Goal: Information Seeking & Learning: Learn about a topic

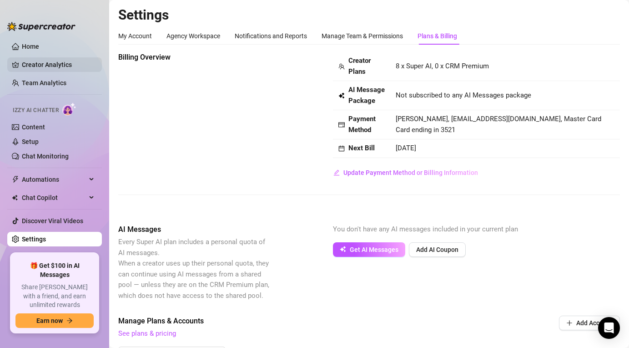
click at [47, 67] on link "Creator Analytics" at bounding box center [58, 64] width 73 height 15
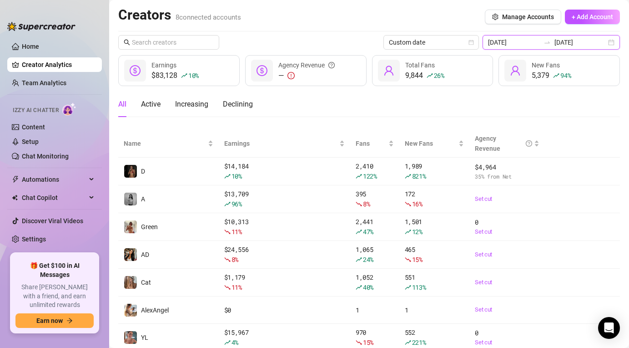
click at [529, 46] on input "[DATE]" at bounding box center [514, 42] width 52 height 10
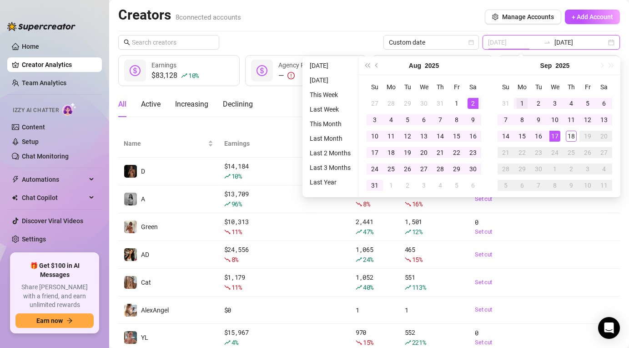
type input "[DATE]"
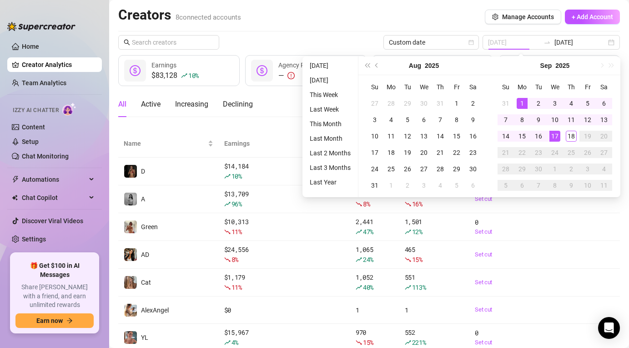
click at [526, 101] on div "1" at bounding box center [522, 103] width 11 height 11
type input "[DATE]"
click at [570, 138] on div "18" at bounding box center [571, 136] width 11 height 11
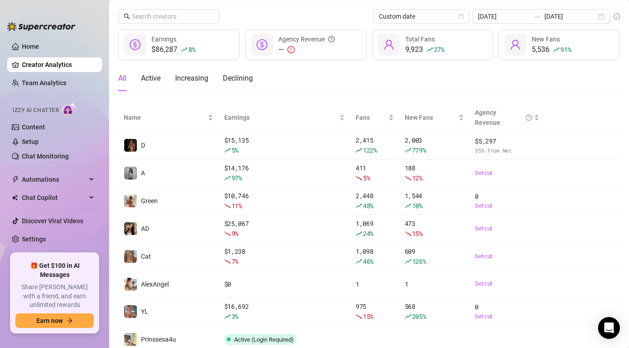
scroll to position [58, 0]
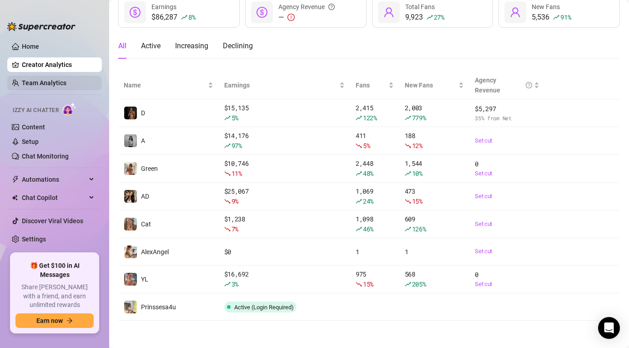
click at [66, 79] on link "Team Analytics" at bounding box center [44, 82] width 45 height 7
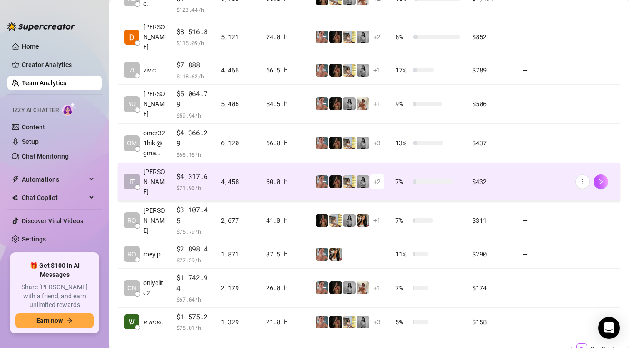
scroll to position [270, 0]
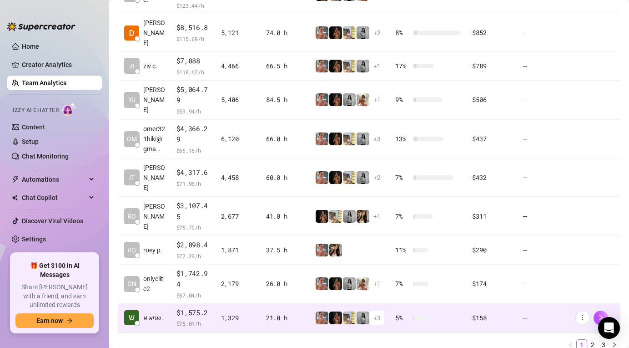
click at [265, 303] on td "21.0 h" at bounding box center [285, 317] width 49 height 29
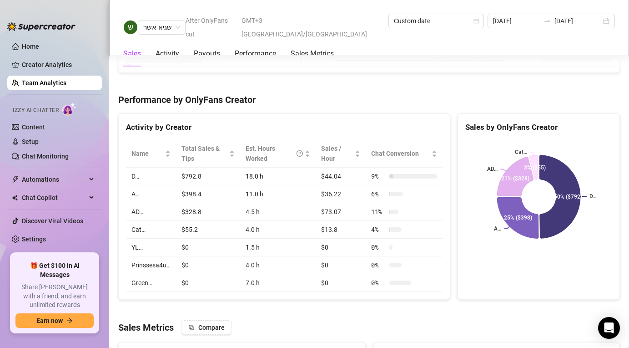
scroll to position [1106, 0]
